Goal: Task Accomplishment & Management: Manage account settings

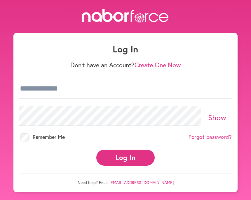
click at [124, 164] on button "Log In" at bounding box center [125, 158] width 58 height 16
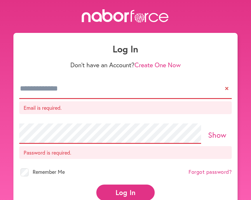
click at [227, 86] on input "email" at bounding box center [125, 89] width 212 height 20
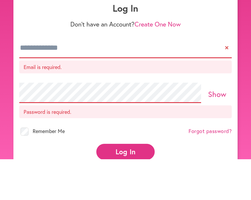
click at [226, 79] on input "email" at bounding box center [125, 89] width 212 height 20
click at [231, 79] on input "email" at bounding box center [125, 89] width 212 height 20
type input "**********"
click at [125, 185] on button "Log In" at bounding box center [125, 193] width 58 height 16
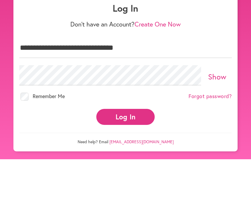
scroll to position [41, 0]
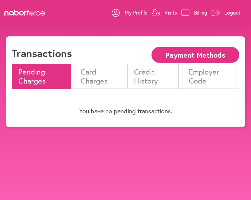
click at [204, 13] on p "Billing" at bounding box center [200, 12] width 13 height 7
click at [45, 78] on li "Pending Charges" at bounding box center [41, 76] width 59 height 25
click at [101, 76] on li "Card Charges" at bounding box center [99, 76] width 50 height 25
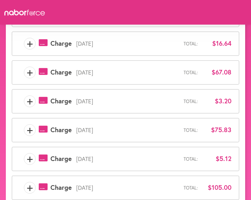
scroll to position [110, 0]
